Goal: Information Seeking & Learning: Learn about a topic

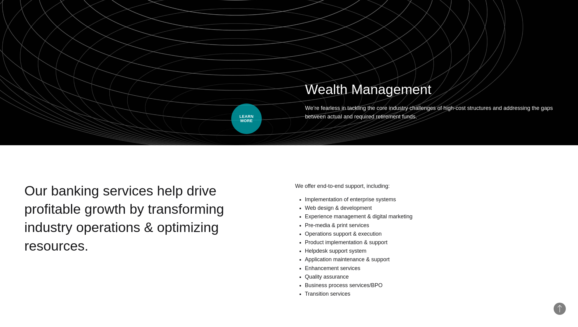
scroll to position [651, 0]
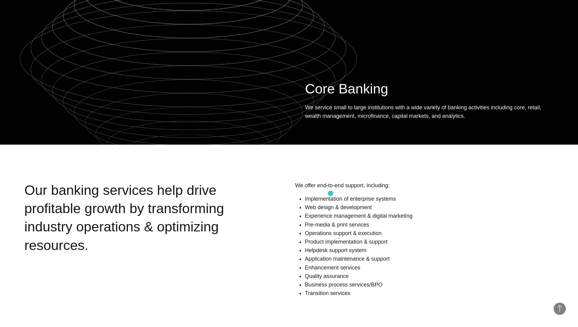
click at [330, 195] on li "Implementation of enterprise systems" at bounding box center [428, 199] width 249 height 9
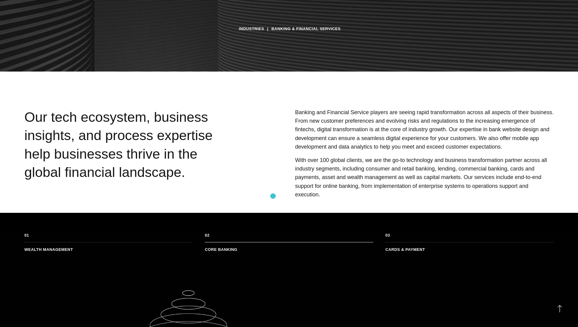
scroll to position [258, 0]
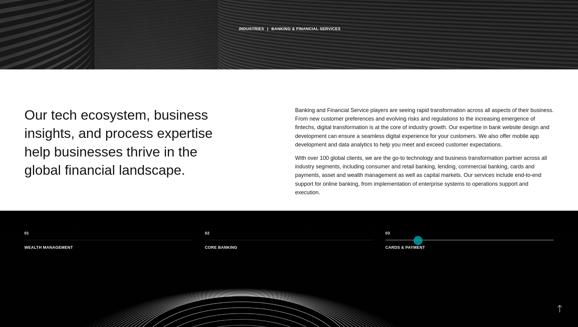
click at [418, 241] on li "Cards & Payment" at bounding box center [469, 245] width 168 height 10
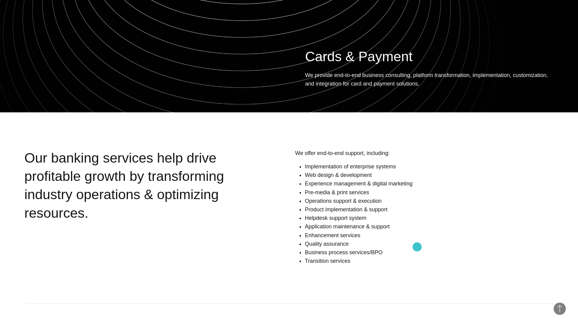
scroll to position [684, 0]
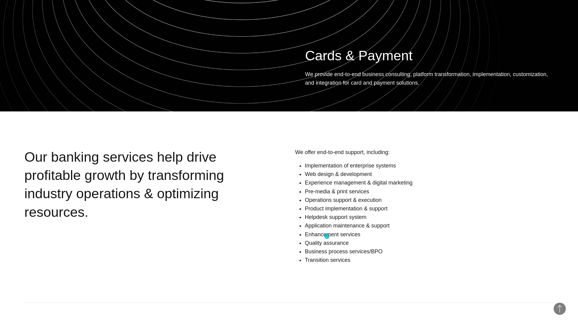
click at [327, 239] on li "Quality assurance" at bounding box center [428, 243] width 249 height 9
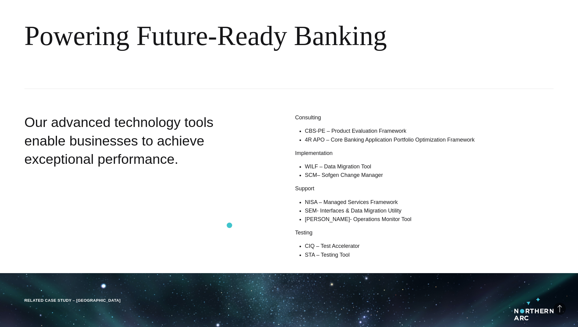
scroll to position [1019, 0]
